Goal: Check status: Check status

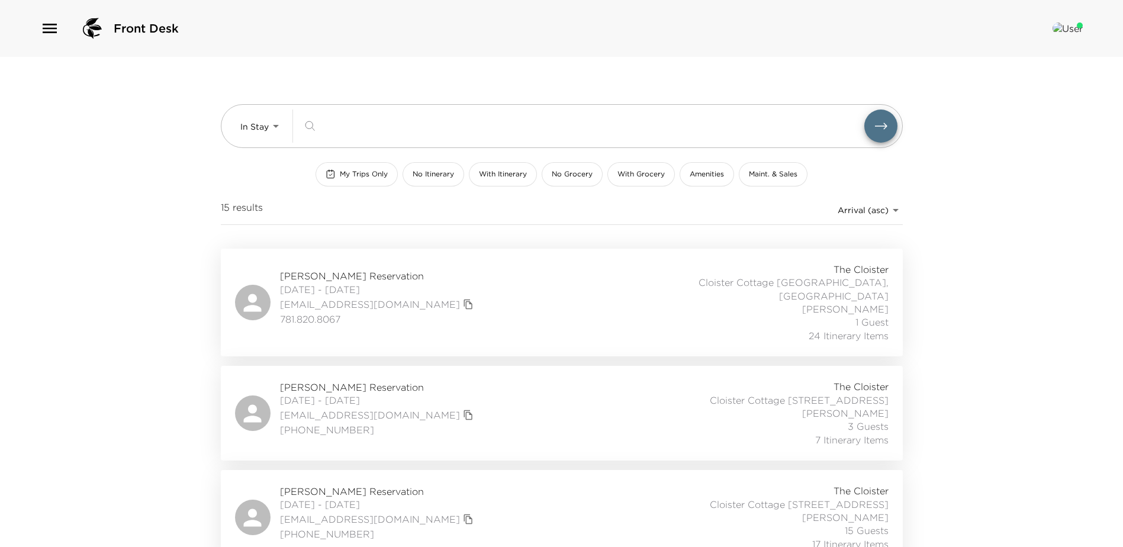
scroll to position [1356, 0]
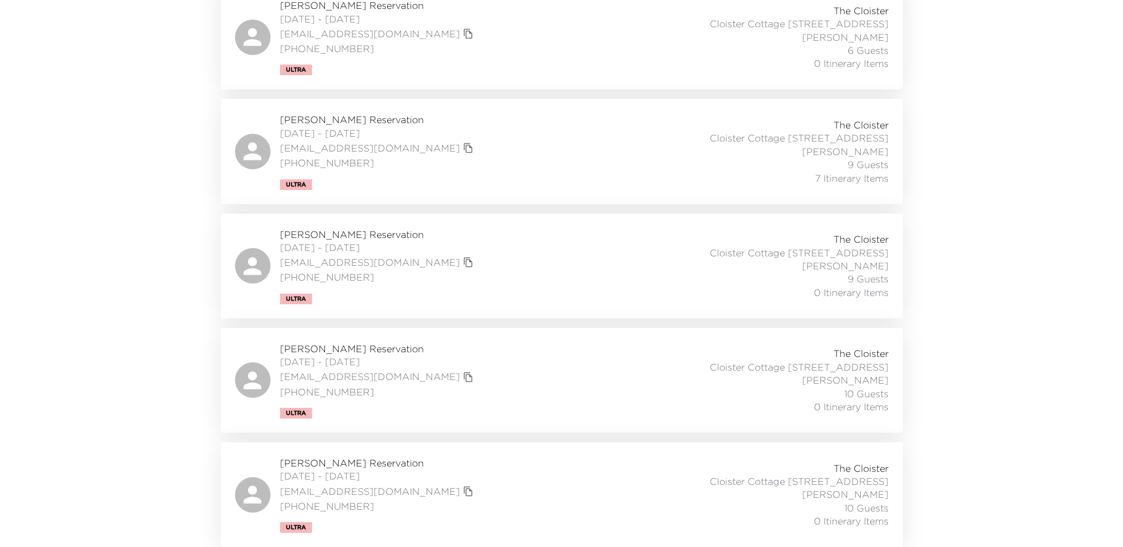
click at [497, 377] on div "Mark Schreiber Reservation 10/03/2025 - 10/05/2025 mschreiber717@gmail.com (630…" at bounding box center [562, 380] width 654 height 76
click at [601, 255] on div "Mark Schreiber Reservation 10/03/2025 - 10/05/2025 mschreiber717@gmail.com (630…" at bounding box center [562, 266] width 654 height 76
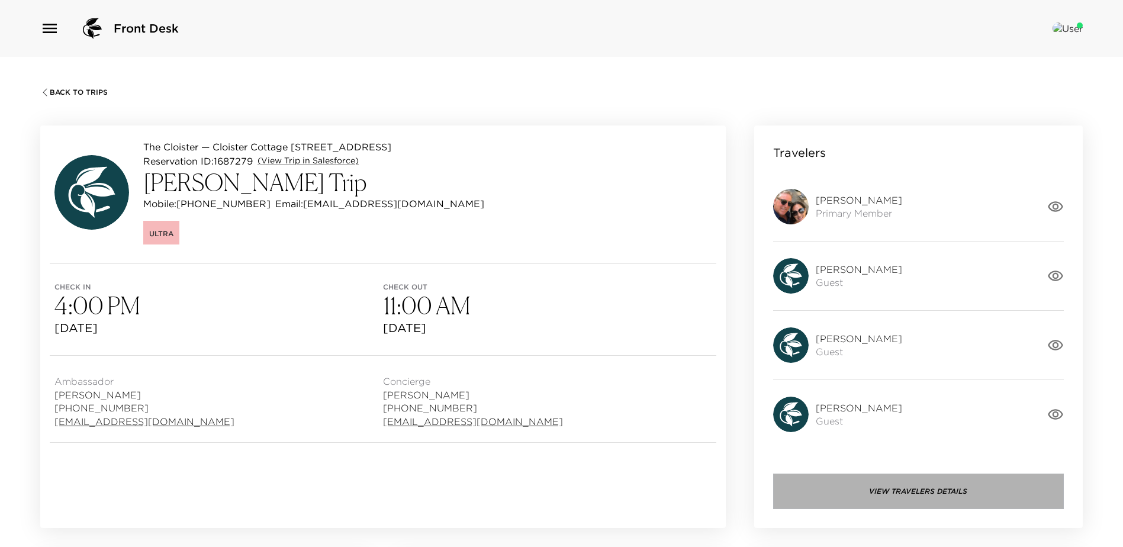
click at [903, 487] on button "View Travelers Details" at bounding box center [918, 492] width 291 height 36
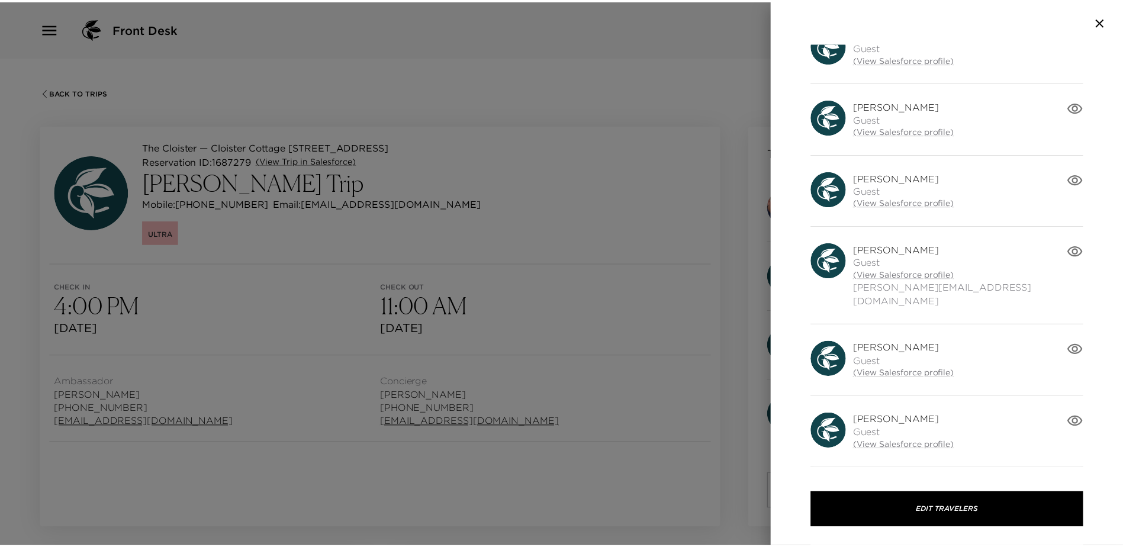
scroll to position [400, 0]
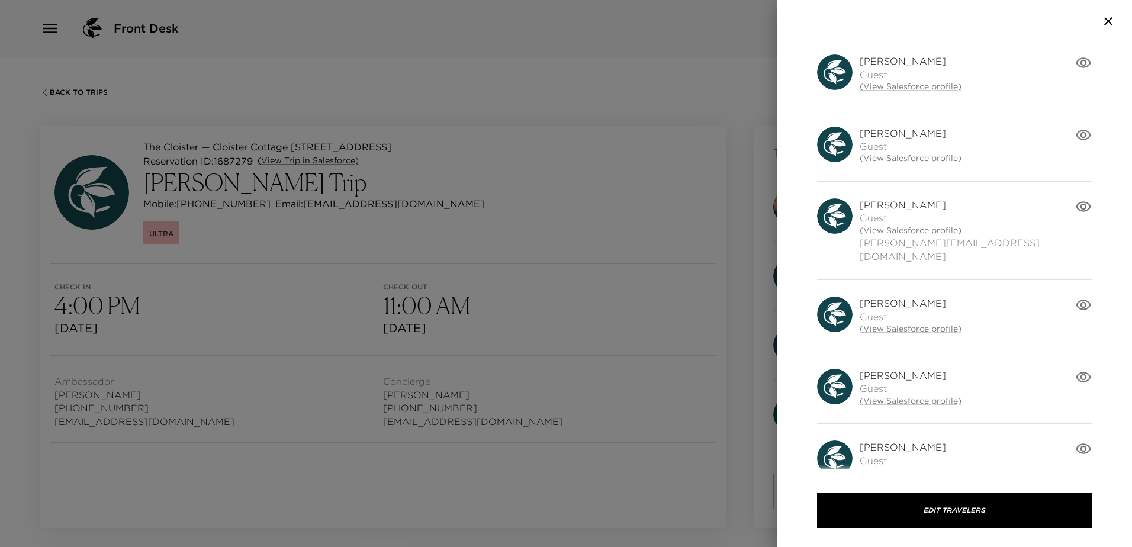
click at [1106, 19] on icon "button" at bounding box center [1108, 21] width 8 height 8
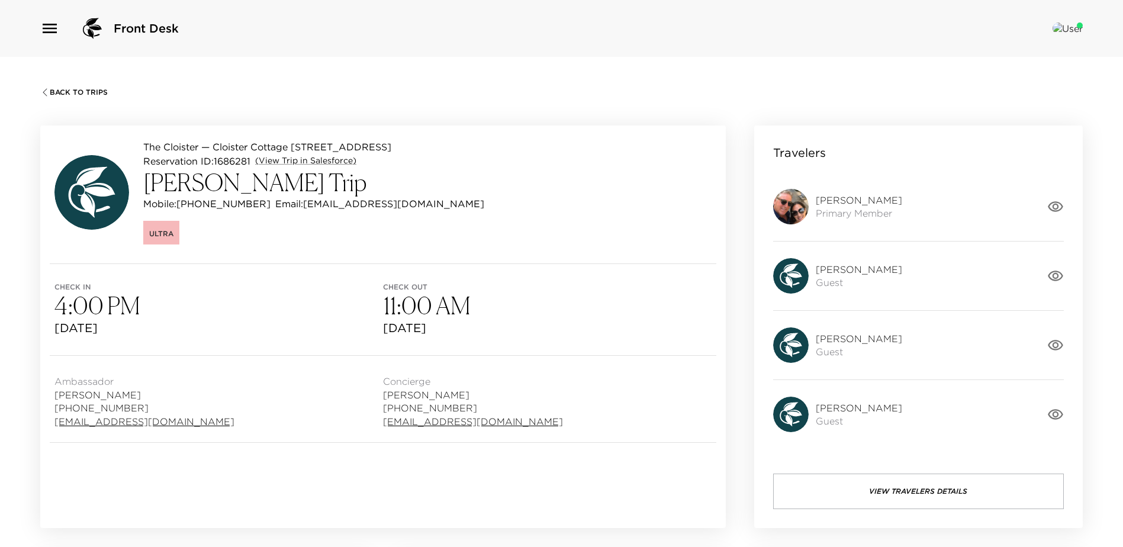
scroll to position [59, 0]
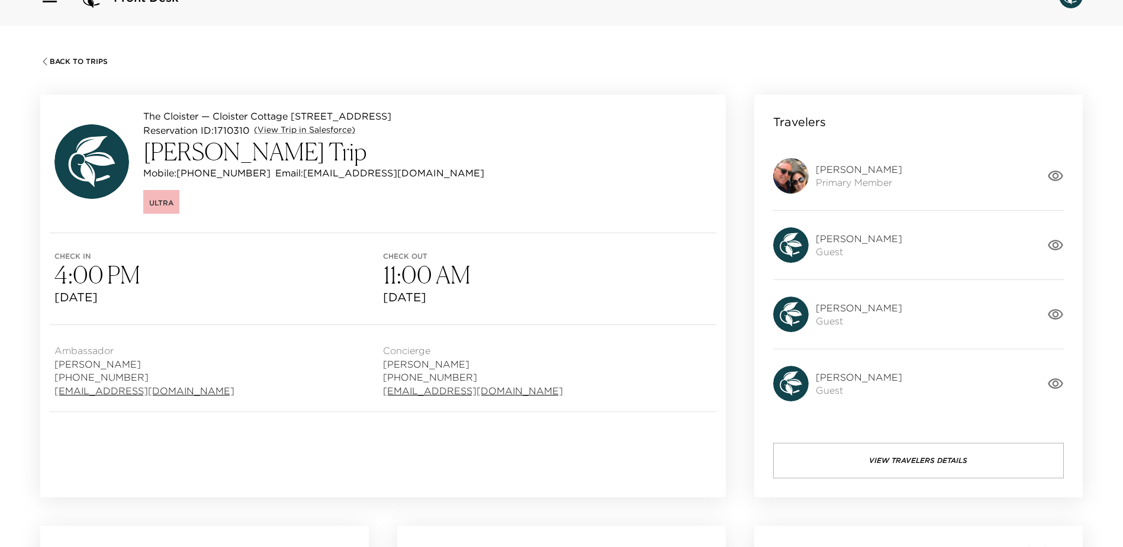
scroll to position [59, 0]
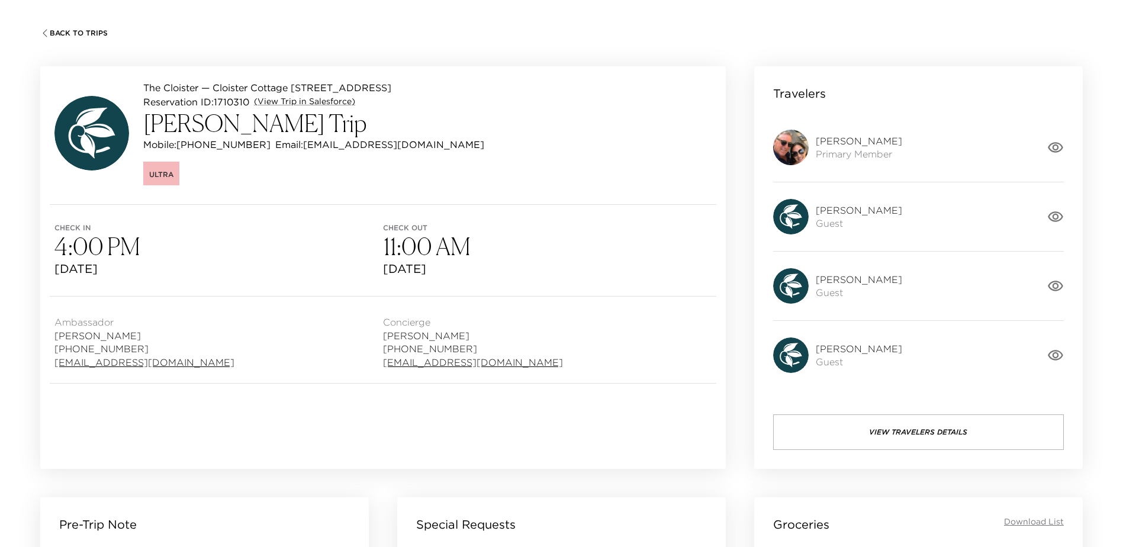
drag, startPoint x: 890, startPoint y: 350, endPoint x: 812, endPoint y: 351, distance: 77.6
click at [812, 351] on div "Braulio Castillo Guest" at bounding box center [910, 356] width 274 height 36
copy span "Braulio Castillo"
